Goal: Browse casually

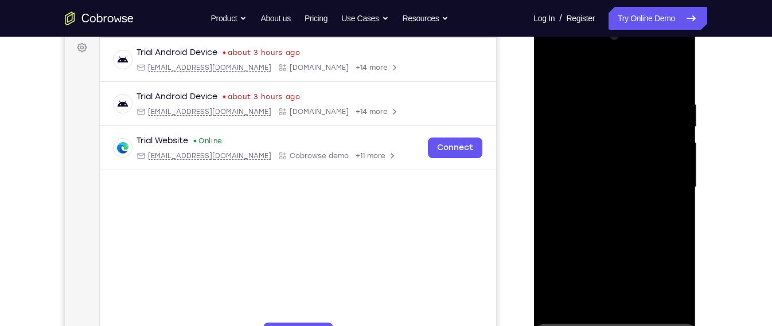
scroll to position [193, 0]
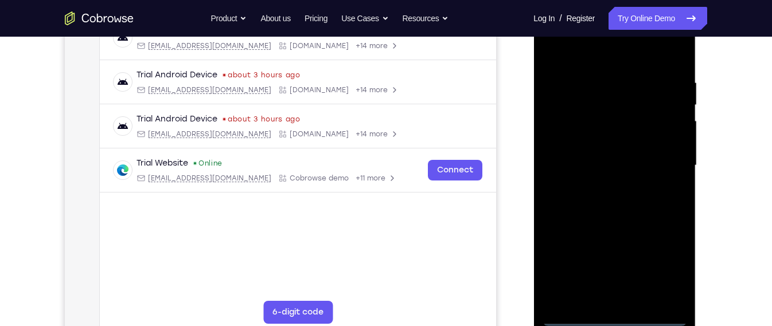
click at [609, 314] on div at bounding box center [614, 165] width 145 height 321
click at [661, 258] on div at bounding box center [614, 165] width 145 height 321
click at [667, 264] on div at bounding box center [614, 165] width 145 height 321
click at [657, 276] on div at bounding box center [614, 165] width 145 height 321
click at [606, 55] on div at bounding box center [614, 165] width 145 height 321
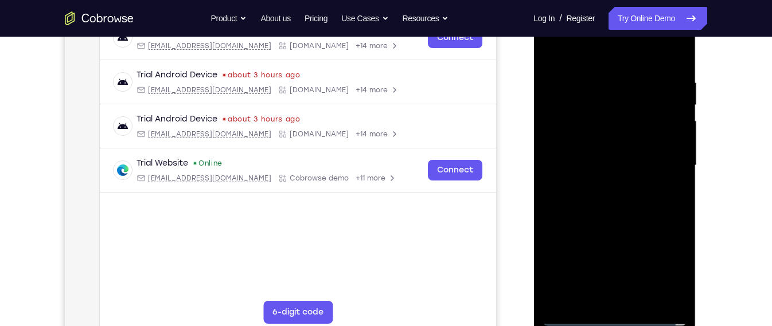
click at [661, 162] on div at bounding box center [614, 165] width 145 height 321
click at [606, 186] on div at bounding box center [614, 165] width 145 height 321
click at [586, 146] on div at bounding box center [614, 165] width 145 height 321
click at [604, 143] on div at bounding box center [614, 165] width 145 height 321
click at [615, 163] on div at bounding box center [614, 165] width 145 height 321
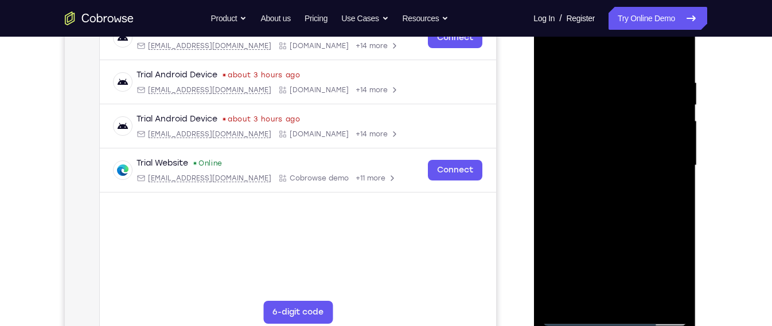
click at [625, 198] on div at bounding box center [614, 165] width 145 height 321
click at [589, 211] on div at bounding box center [614, 165] width 145 height 321
click at [613, 198] on div at bounding box center [614, 165] width 145 height 321
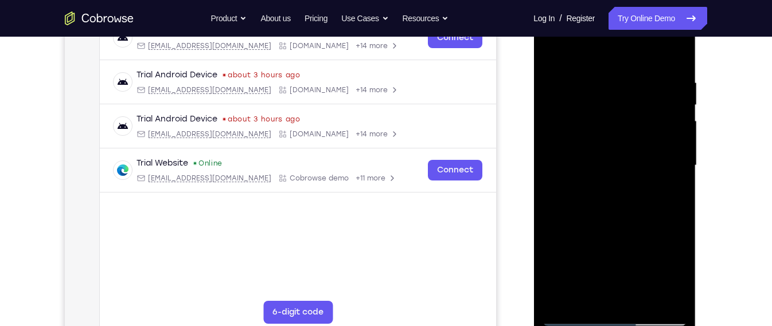
click at [621, 181] on div at bounding box center [614, 165] width 145 height 321
click at [613, 182] on div at bounding box center [614, 165] width 145 height 321
click at [622, 110] on div at bounding box center [614, 165] width 145 height 321
click at [602, 191] on div at bounding box center [614, 165] width 145 height 321
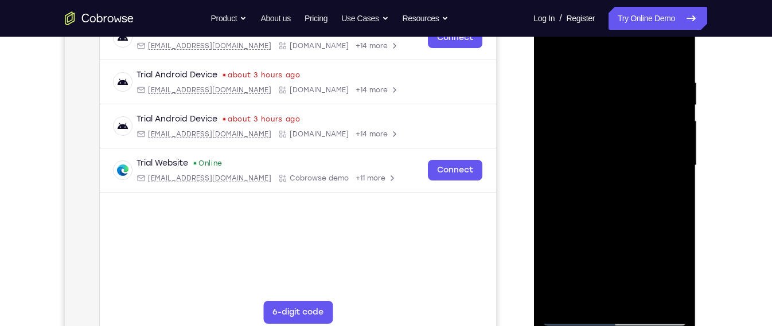
click at [619, 153] on div at bounding box center [614, 165] width 145 height 321
click at [640, 301] on div at bounding box center [614, 165] width 145 height 321
click at [586, 107] on div at bounding box center [614, 165] width 145 height 321
click at [621, 154] on div at bounding box center [614, 165] width 145 height 321
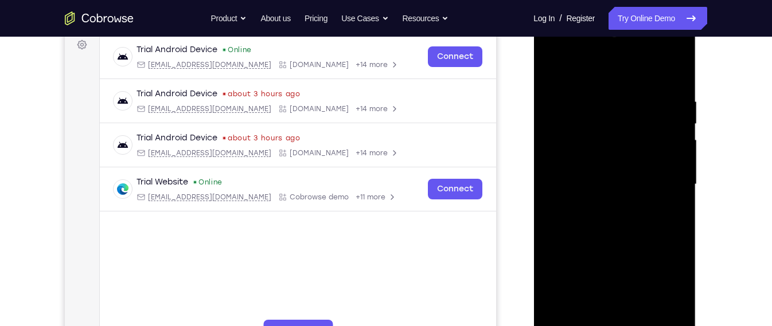
scroll to position [174, 0]
click at [625, 243] on div at bounding box center [614, 185] width 145 height 321
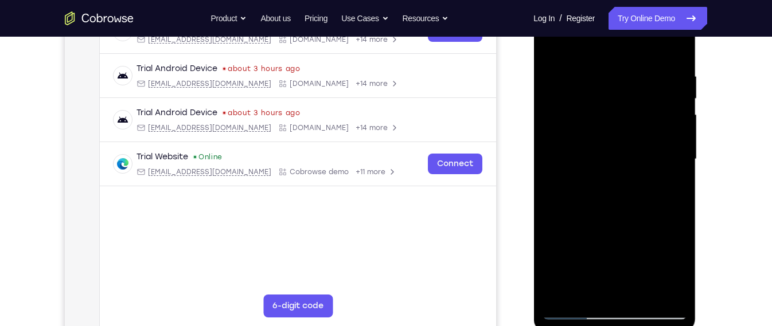
scroll to position [200, 0]
drag, startPoint x: 661, startPoint y: 231, endPoint x: 670, endPoint y: 175, distance: 56.9
click at [670, 175] on div at bounding box center [614, 159] width 145 height 321
click at [680, 157] on div at bounding box center [614, 159] width 145 height 321
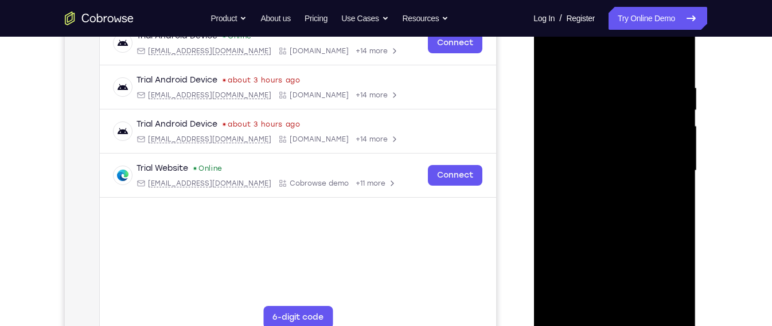
scroll to position [188, 0]
click at [644, 181] on div at bounding box center [614, 170] width 145 height 321
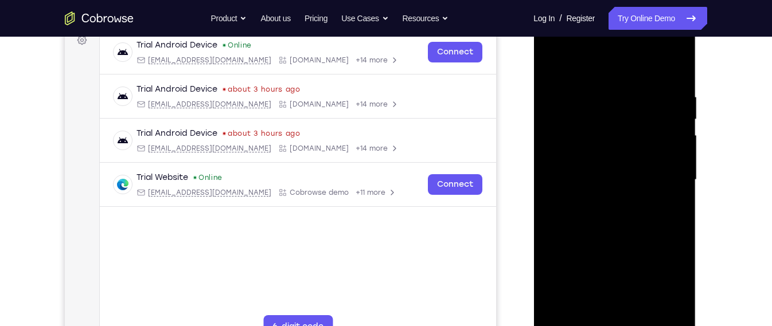
drag, startPoint x: 644, startPoint y: 190, endPoint x: 656, endPoint y: 114, distance: 77.3
click at [649, 156] on div at bounding box center [614, 180] width 145 height 321
drag, startPoint x: 638, startPoint y: 170, endPoint x: 645, endPoint y: 54, distance: 116.1
click at [645, 54] on div at bounding box center [614, 180] width 145 height 321
drag, startPoint x: 644, startPoint y: 204, endPoint x: 645, endPoint y: 191, distance: 13.2
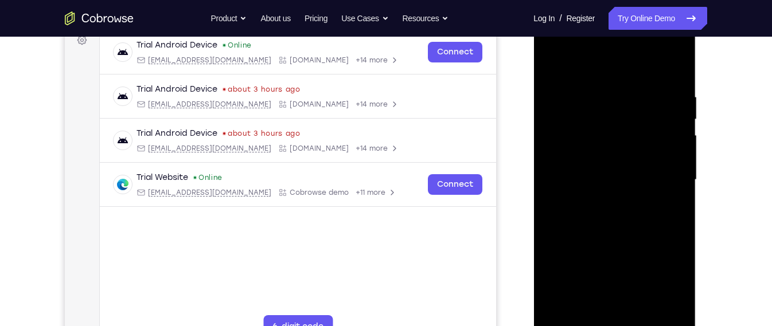
click at [645, 191] on div at bounding box center [614, 180] width 145 height 321
drag, startPoint x: 640, startPoint y: 220, endPoint x: 630, endPoint y: 76, distance: 143.7
click at [630, 76] on div at bounding box center [614, 180] width 145 height 321
click at [681, 297] on div at bounding box center [614, 180] width 145 height 321
click at [564, 318] on div at bounding box center [614, 180] width 145 height 321
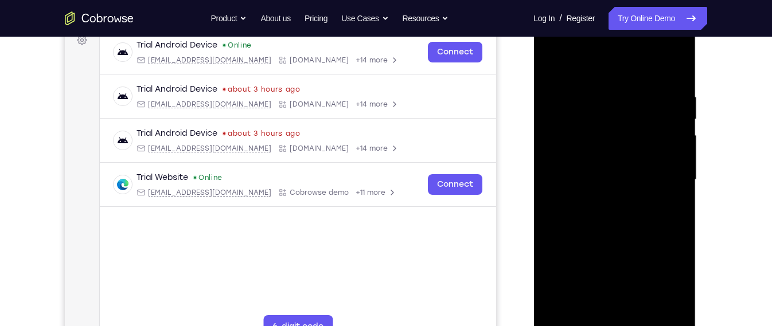
drag, startPoint x: 595, startPoint y: 230, endPoint x: 610, endPoint y: 49, distance: 181.3
click at [610, 49] on div at bounding box center [614, 180] width 145 height 321
drag, startPoint x: 617, startPoint y: 229, endPoint x: 629, endPoint y: 115, distance: 114.2
click at [629, 115] on div at bounding box center [614, 180] width 145 height 321
drag, startPoint x: 613, startPoint y: 263, endPoint x: 632, endPoint y: 116, distance: 148.1
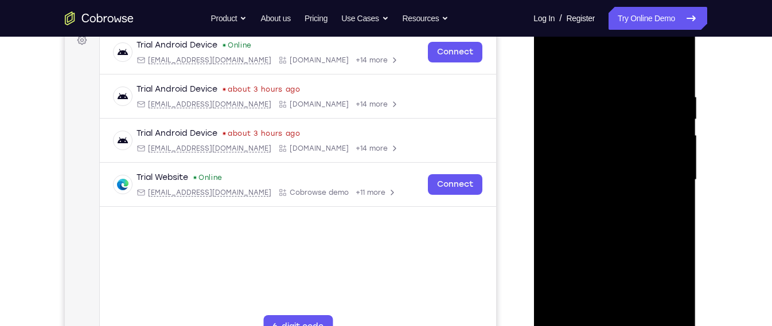
click at [632, 116] on div at bounding box center [614, 180] width 145 height 321
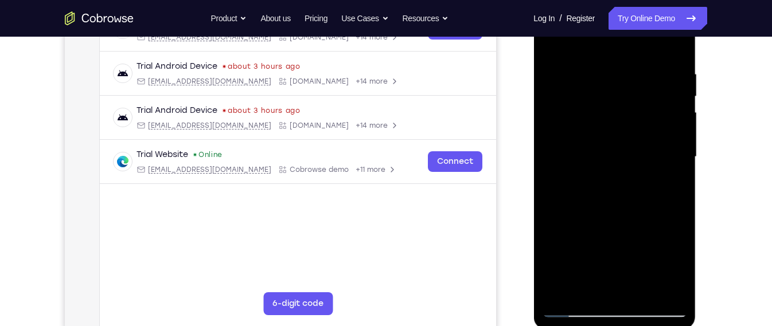
scroll to position [185, 0]
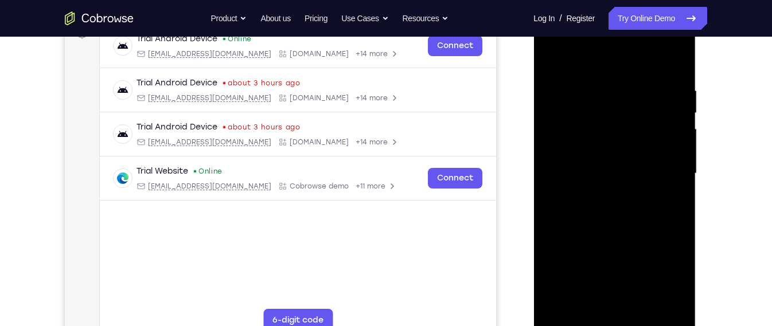
drag, startPoint x: 628, startPoint y: 251, endPoint x: 628, endPoint y: 91, distance: 160.0
click at [628, 91] on div at bounding box center [614, 173] width 145 height 321
drag, startPoint x: 616, startPoint y: 261, endPoint x: 621, endPoint y: 111, distance: 149.8
click at [621, 111] on div at bounding box center [614, 173] width 145 height 321
drag, startPoint x: 598, startPoint y: 240, endPoint x: 597, endPoint y: 194, distance: 45.9
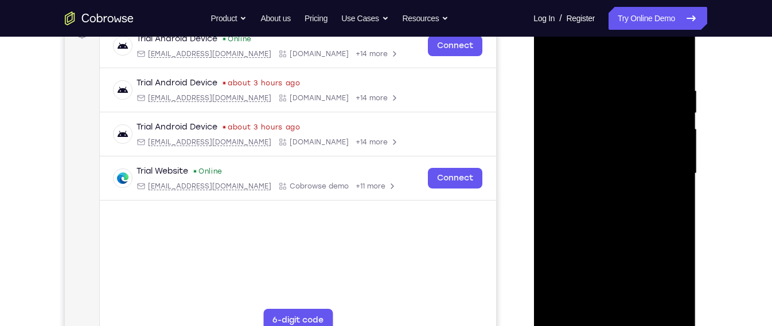
click at [597, 194] on div at bounding box center [614, 173] width 145 height 321
drag, startPoint x: 660, startPoint y: 251, endPoint x: 655, endPoint y: 224, distance: 27.5
click at [655, 224] on div at bounding box center [614, 173] width 145 height 321
click at [676, 263] on div at bounding box center [614, 173] width 145 height 321
click at [552, 282] on div at bounding box center [614, 173] width 145 height 321
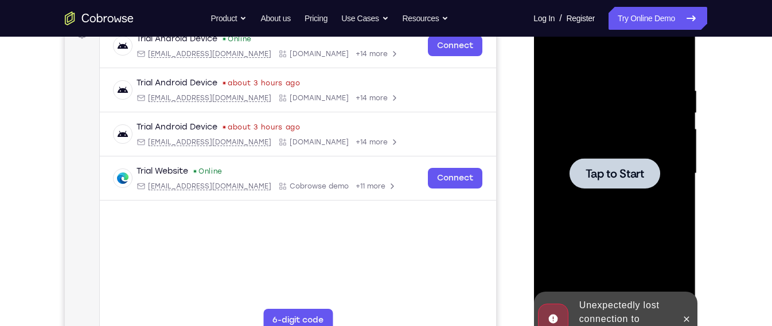
click at [622, 234] on div at bounding box center [614, 173] width 145 height 321
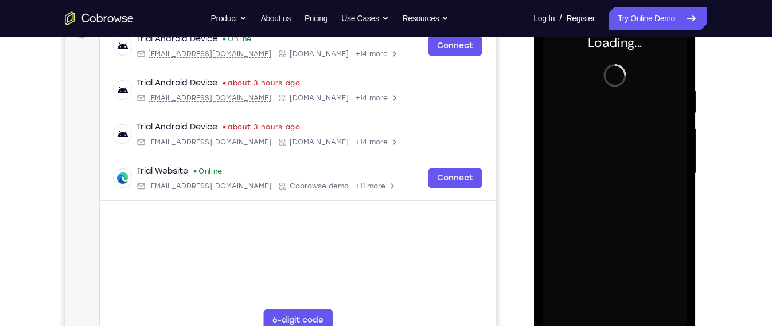
click at [571, 115] on div at bounding box center [614, 173] width 145 height 321
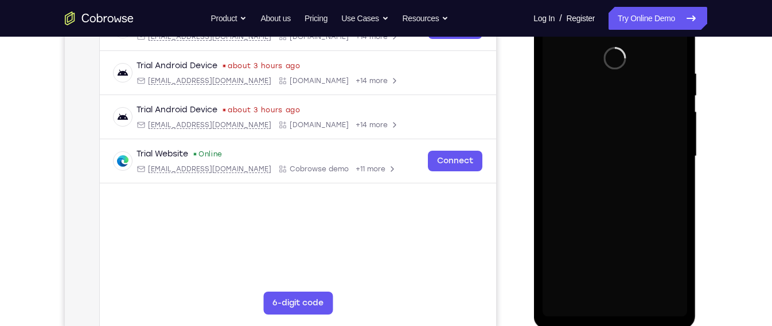
scroll to position [191, 0]
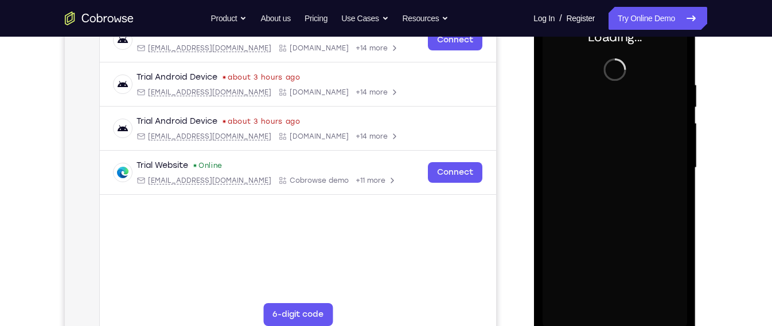
click at [571, 115] on div at bounding box center [614, 167] width 145 height 321
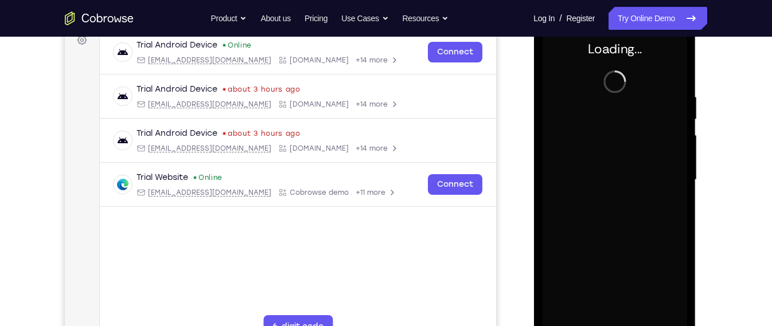
scroll to position [178, 0]
click at [560, 104] on div at bounding box center [614, 180] width 145 height 321
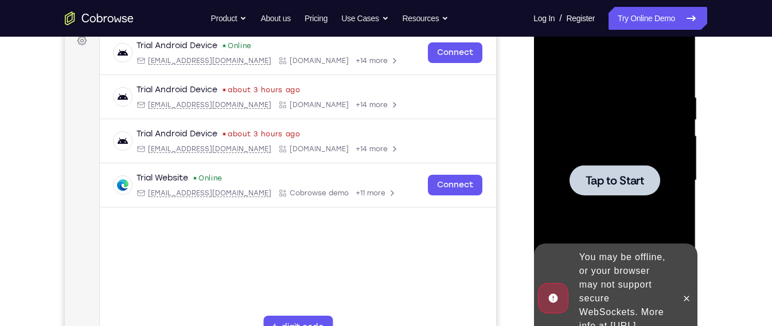
click at [614, 224] on div at bounding box center [614, 180] width 145 height 321
click at [641, 147] on div at bounding box center [614, 180] width 145 height 321
